Goal: Navigation & Orientation: Find specific page/section

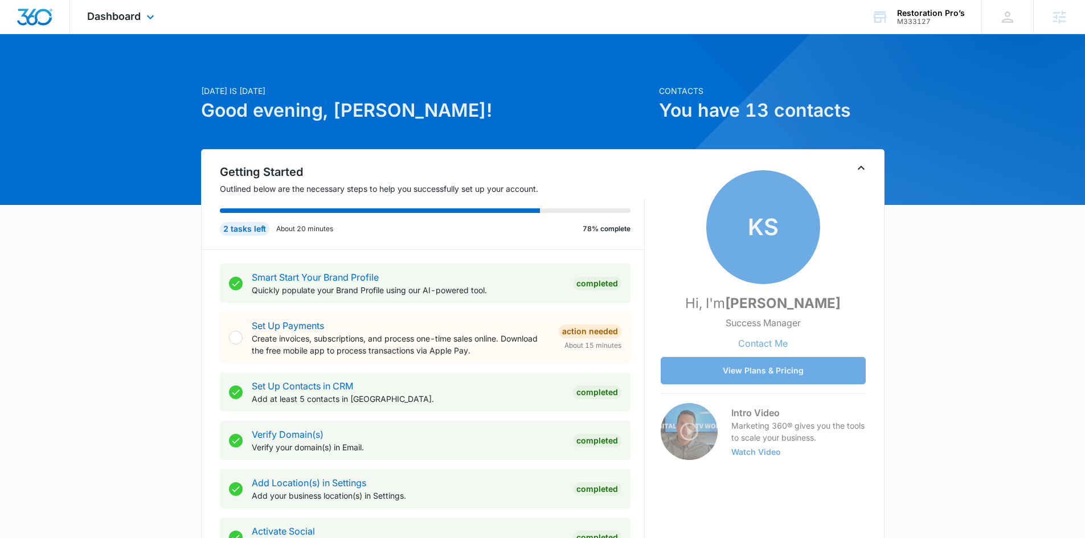
click at [142, 11] on div "Dashboard Apps Reputation Websites Forms CRM Email Social Shop Content Ads Inte…" at bounding box center [122, 17] width 104 height 34
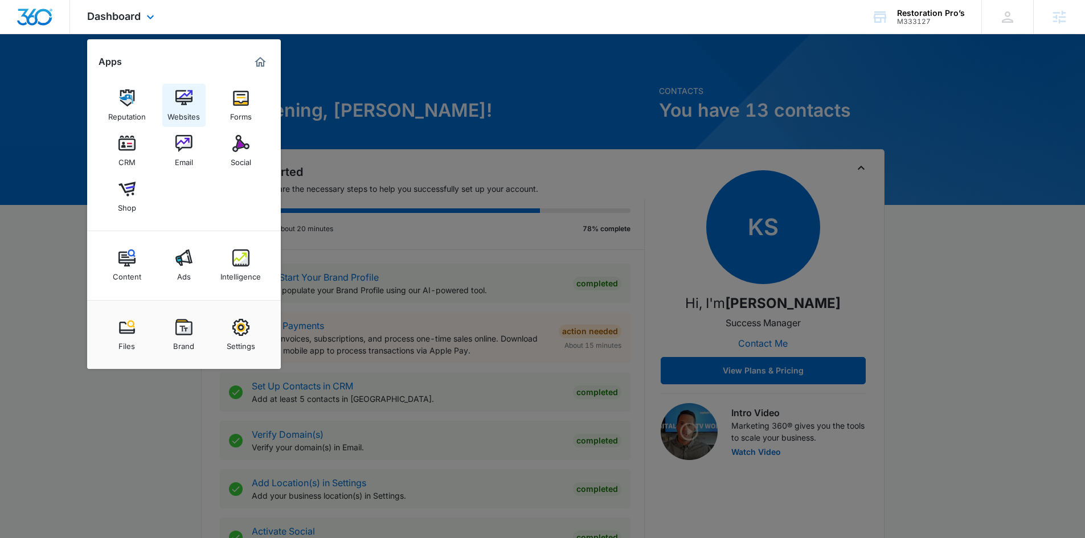
click at [188, 85] on link "Websites" at bounding box center [183, 105] width 43 height 43
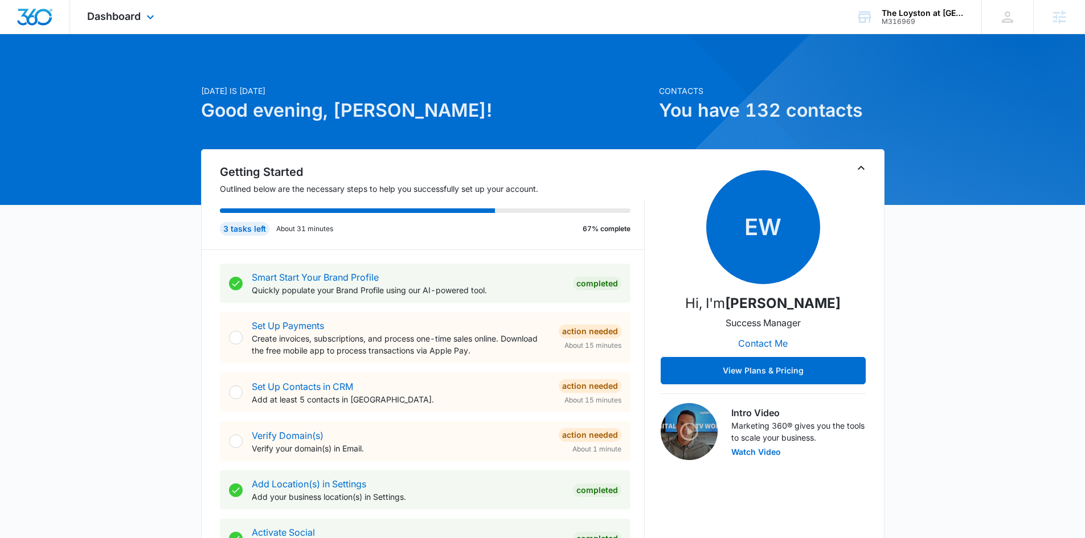
click at [137, 27] on div "Dashboard Apps Reputation Forms CRM Email Social Content Ads Intelligence Files…" at bounding box center [122, 17] width 104 height 34
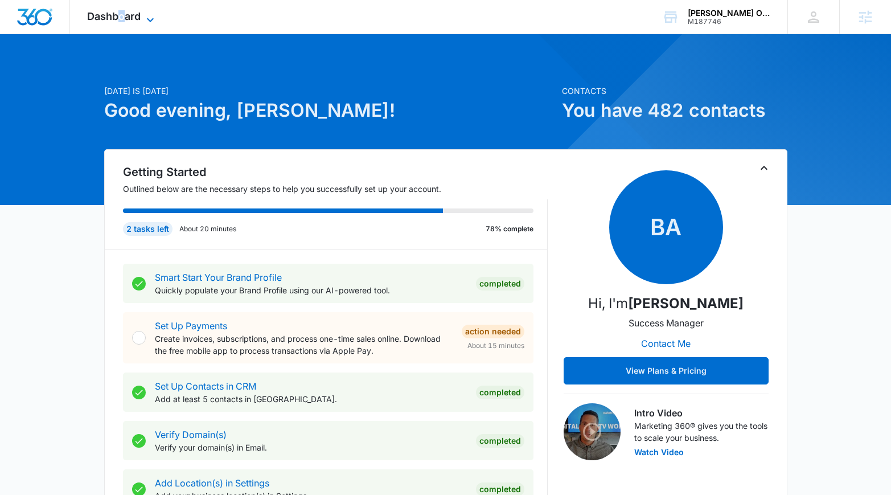
click at [120, 15] on span "Dashboard" at bounding box center [114, 16] width 54 height 12
